Goal: Information Seeking & Learning: Check status

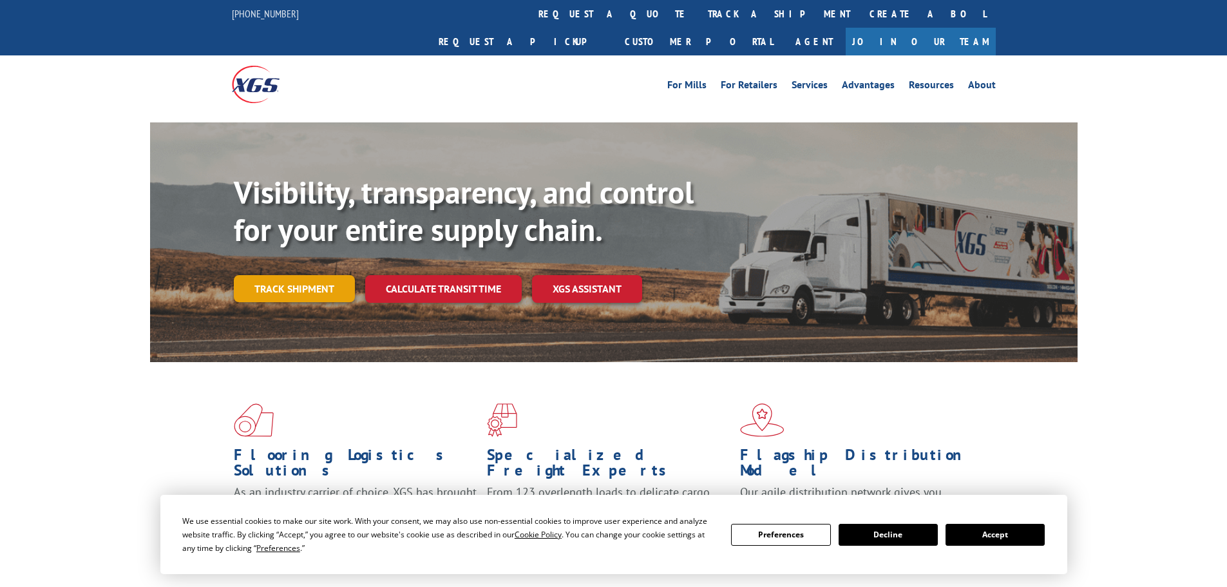
click at [292, 275] on link "Track shipment" at bounding box center [294, 288] width 121 height 27
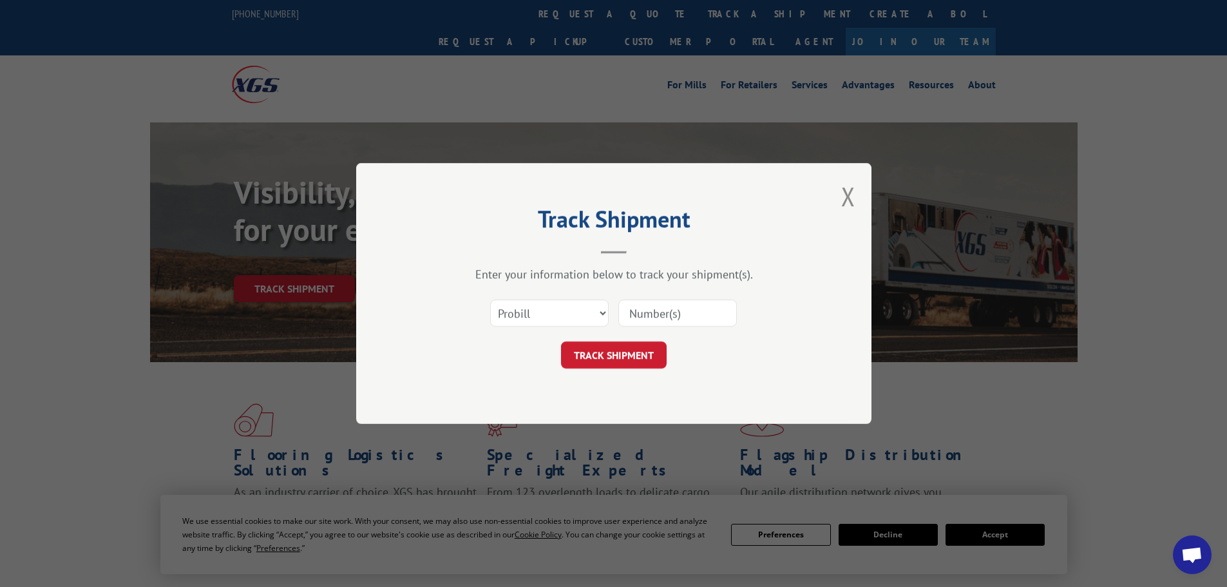
paste input "17516542"
type input "17516542"
click at [621, 361] on button "TRACK SHIPMENT" at bounding box center [614, 354] width 106 height 27
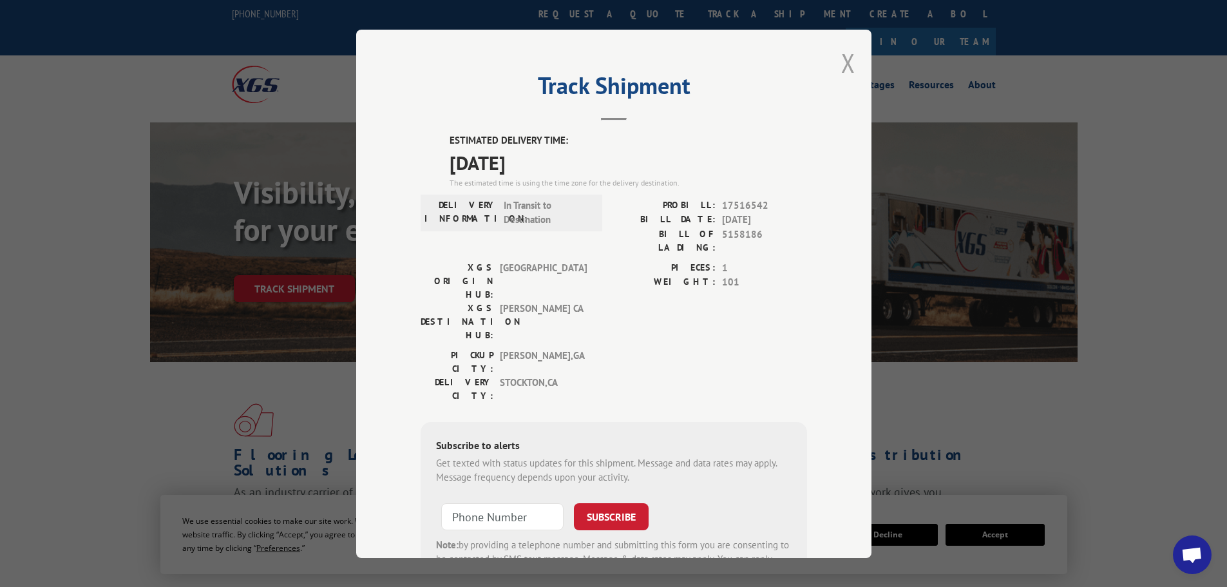
click at [845, 61] on button "Close modal" at bounding box center [848, 63] width 14 height 34
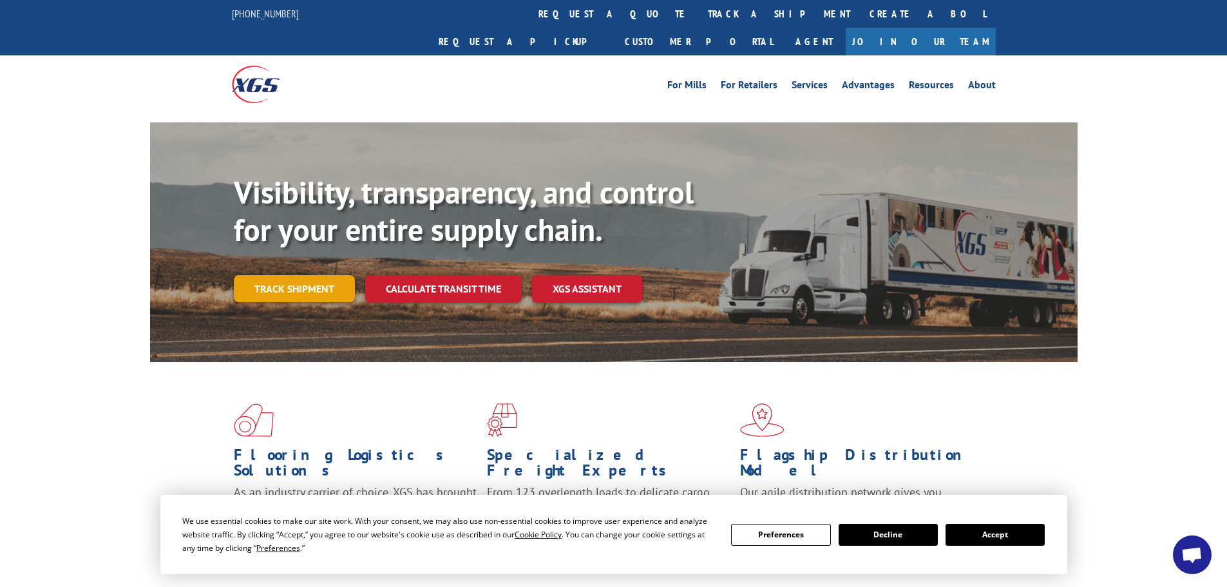
click at [294, 275] on link "Track shipment" at bounding box center [294, 288] width 121 height 27
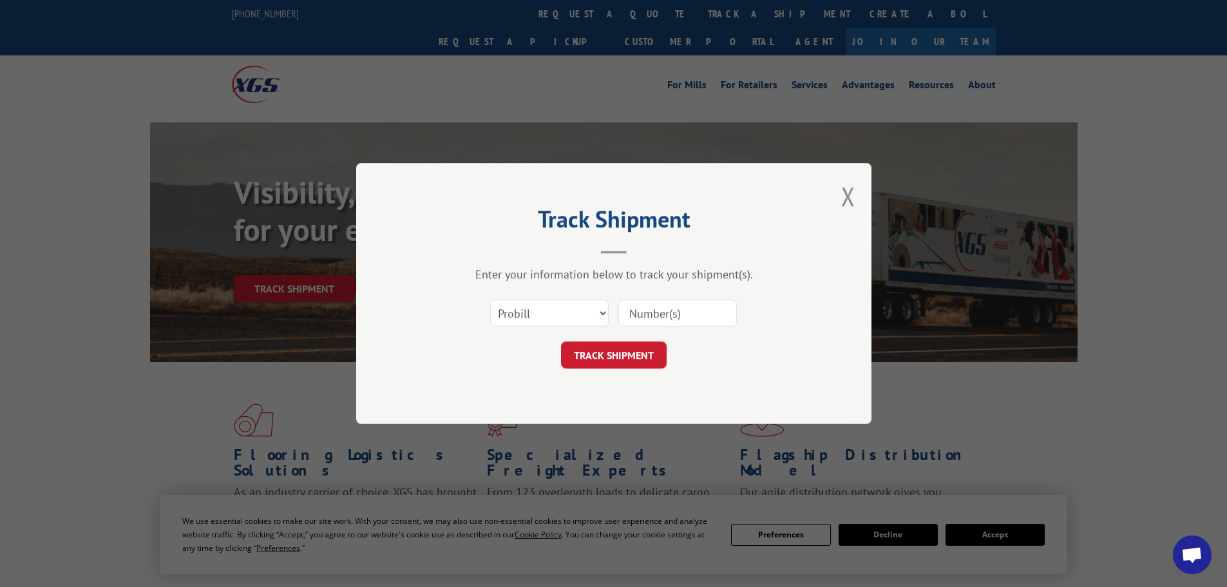
click at [652, 308] on input at bounding box center [677, 312] width 118 height 27
paste input "17516542"
type input "17516542"
click at [637, 358] on button "TRACK SHIPMENT" at bounding box center [614, 354] width 106 height 27
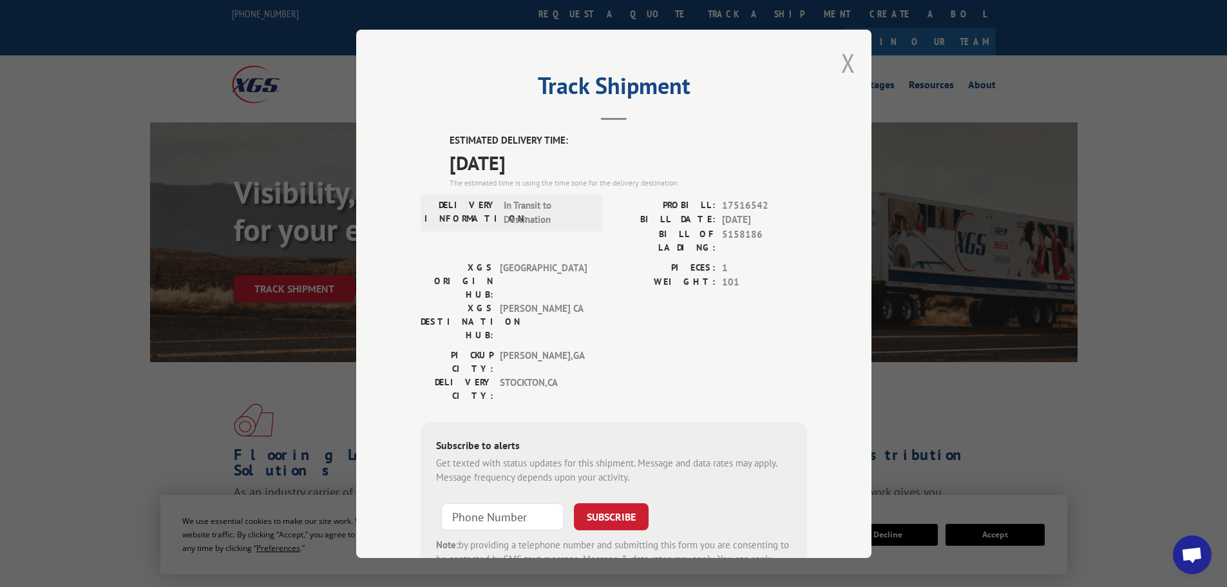
click at [845, 67] on button "Close modal" at bounding box center [848, 63] width 14 height 34
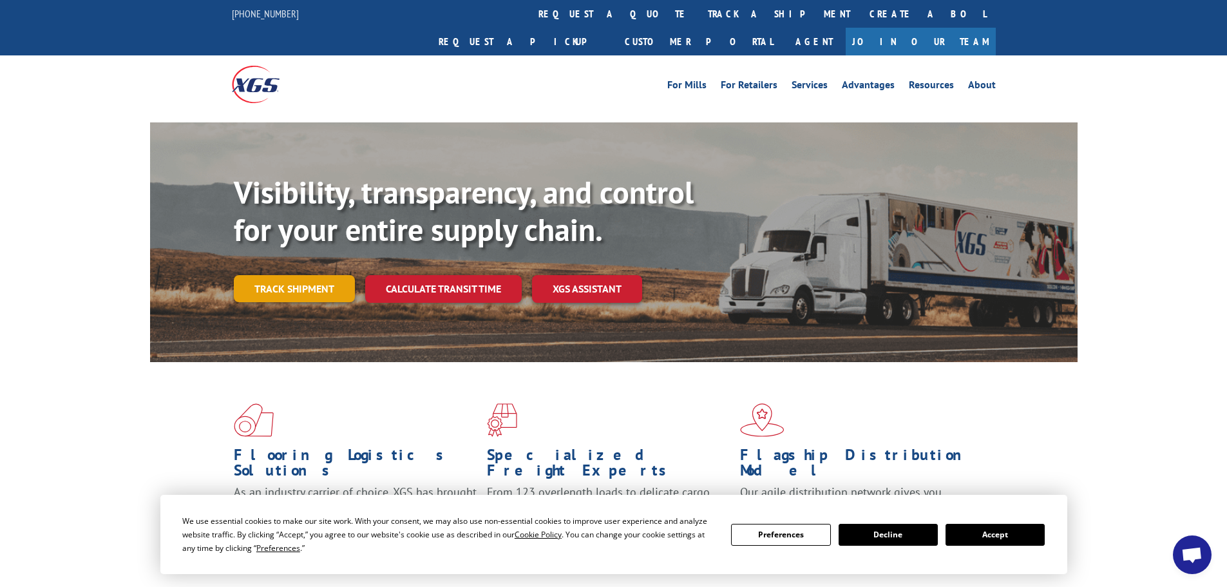
click at [263, 275] on link "Track shipment" at bounding box center [294, 288] width 121 height 27
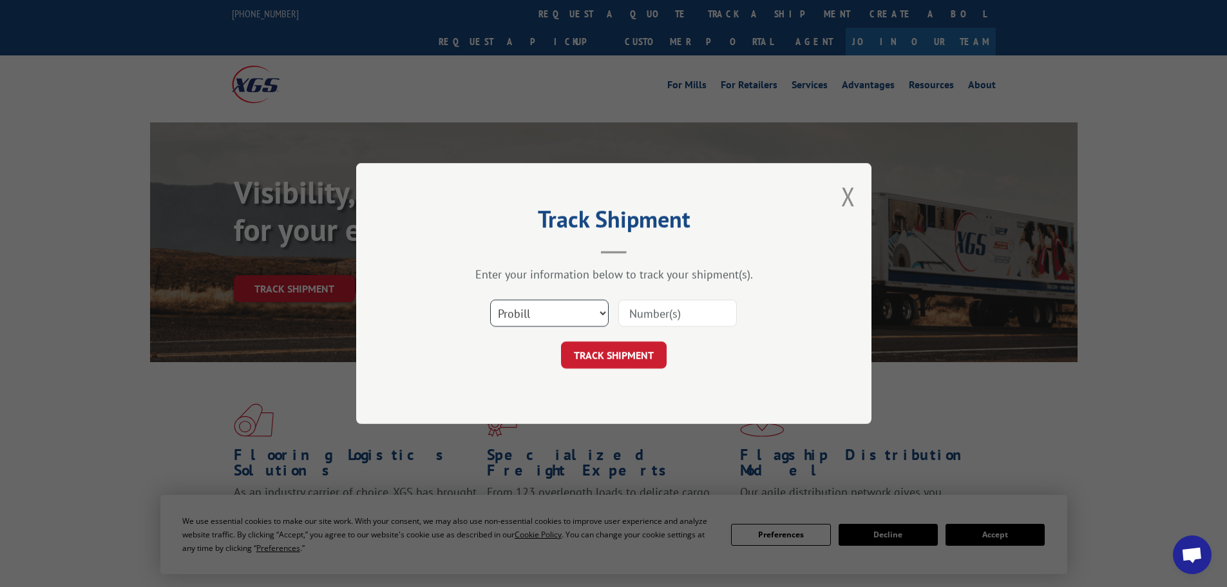
click at [579, 312] on select "Select category... Probill BOL PO" at bounding box center [549, 312] width 118 height 27
select select "bol"
click at [490, 299] on select "Select category... Probill BOL PO" at bounding box center [549, 312] width 118 height 27
paste input "5158186"
type input "5158186"
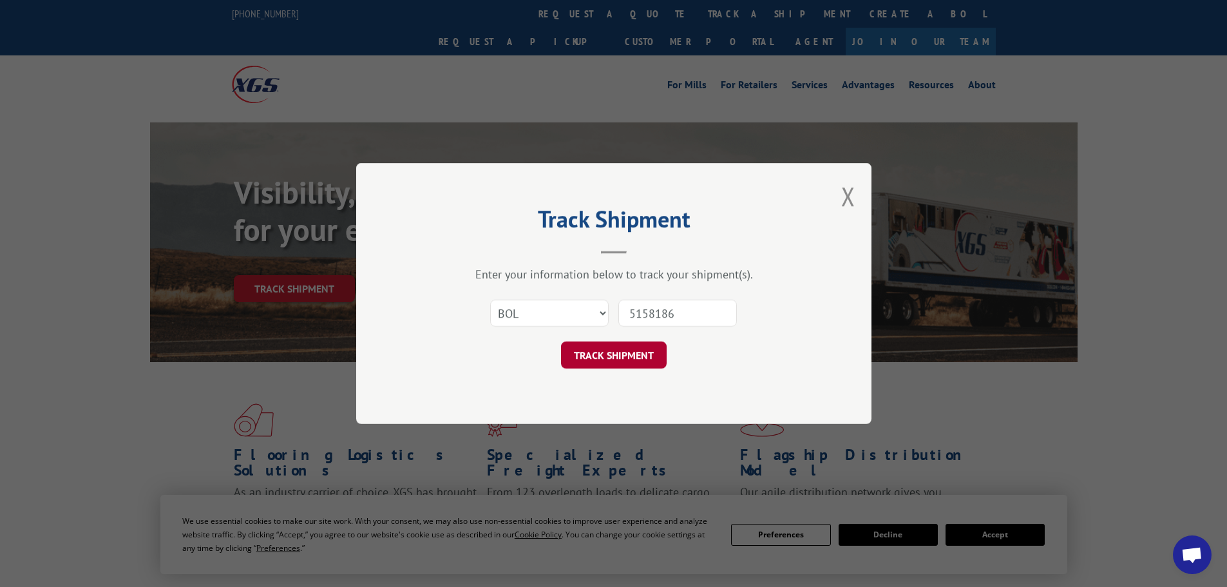
click at [617, 352] on button "TRACK SHIPMENT" at bounding box center [614, 354] width 106 height 27
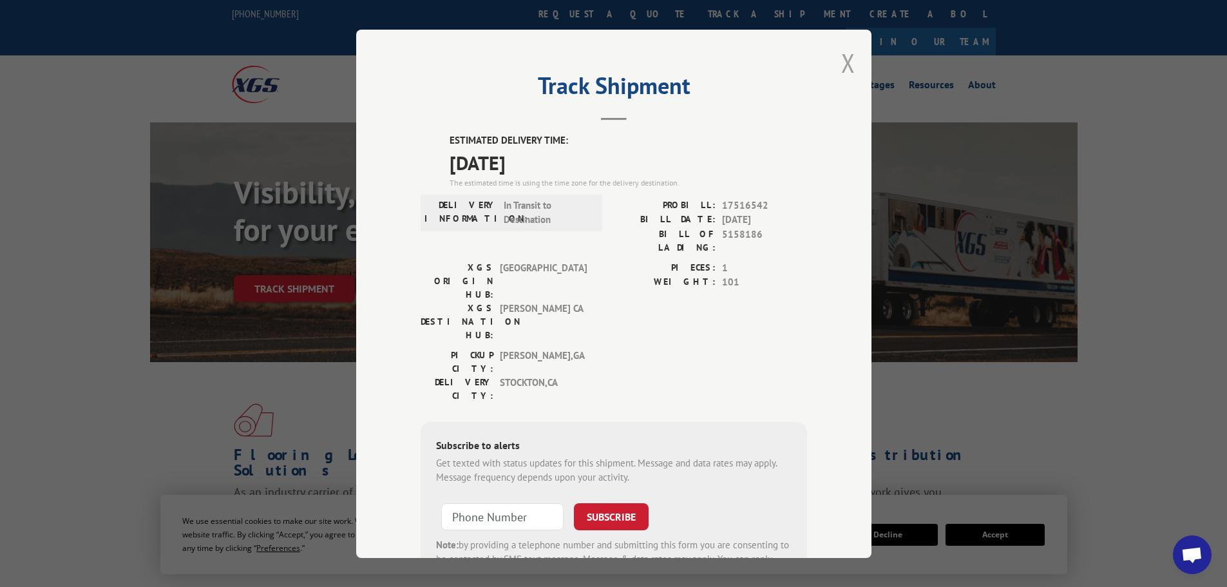
click at [842, 66] on button "Close modal" at bounding box center [848, 63] width 14 height 34
